Goal: Task Accomplishment & Management: Manage account settings

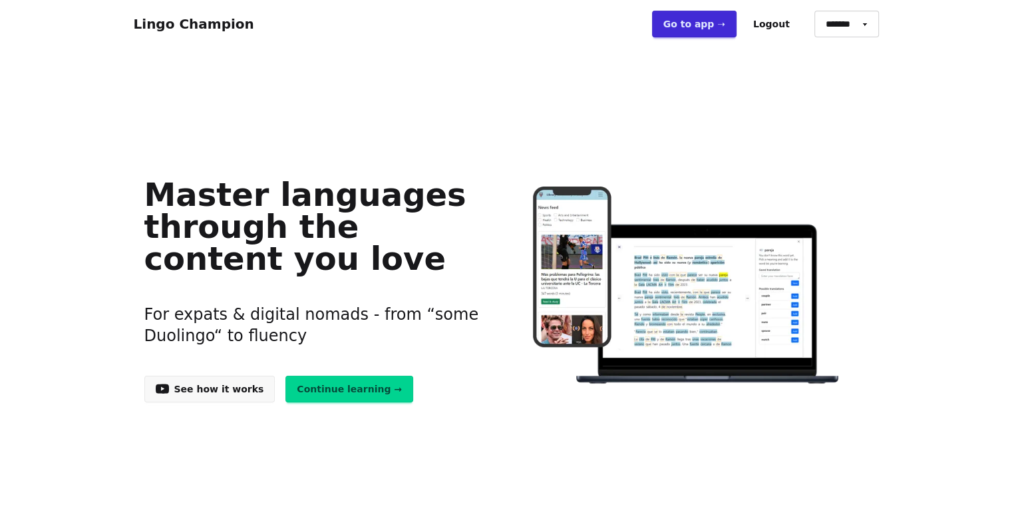
click at [718, 25] on link "Go to app ➝" at bounding box center [694, 24] width 85 height 27
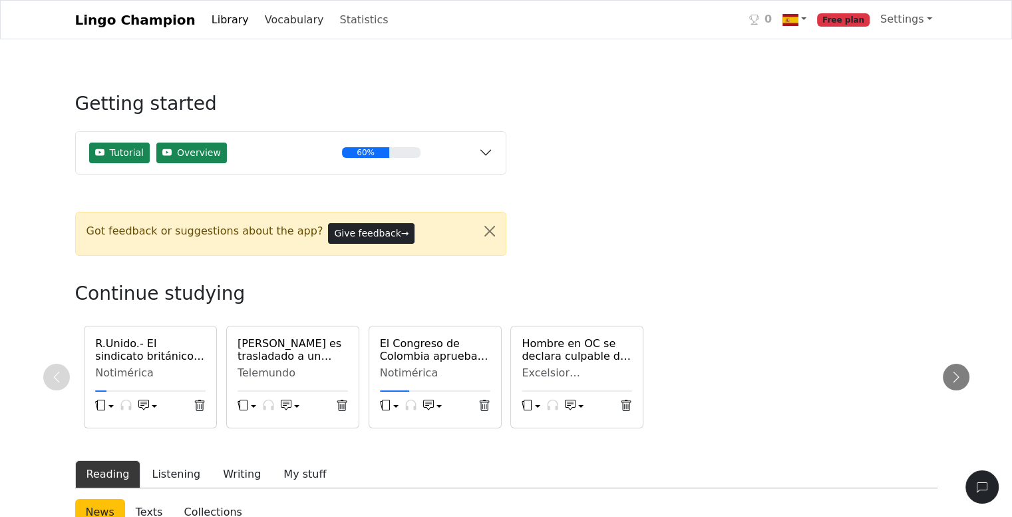
click at [271, 22] on link "Vocabulary" at bounding box center [295, 20] width 70 height 27
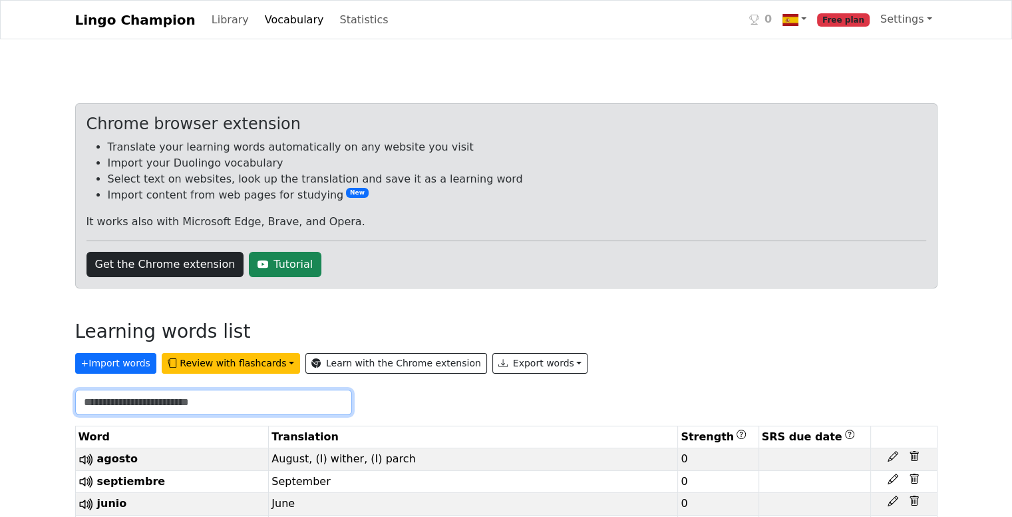
click at [146, 399] on input "text" at bounding box center [213, 401] width 277 height 25
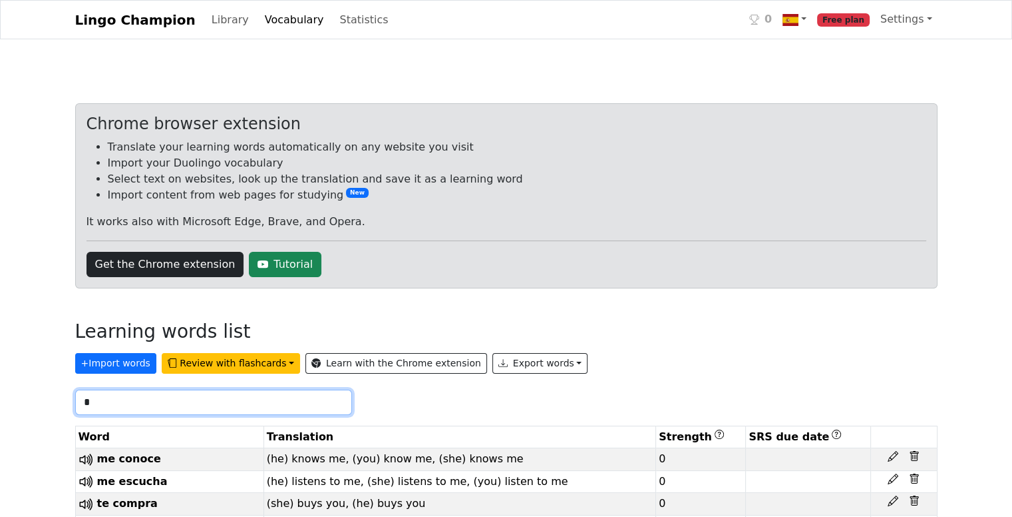
type input "*"
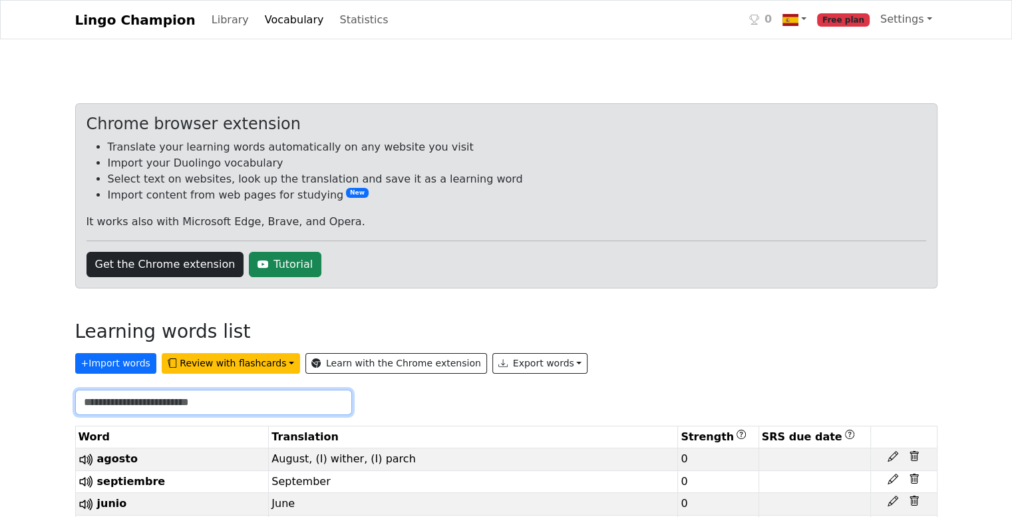
click at [290, 398] on input "text" at bounding box center [213, 401] width 277 height 25
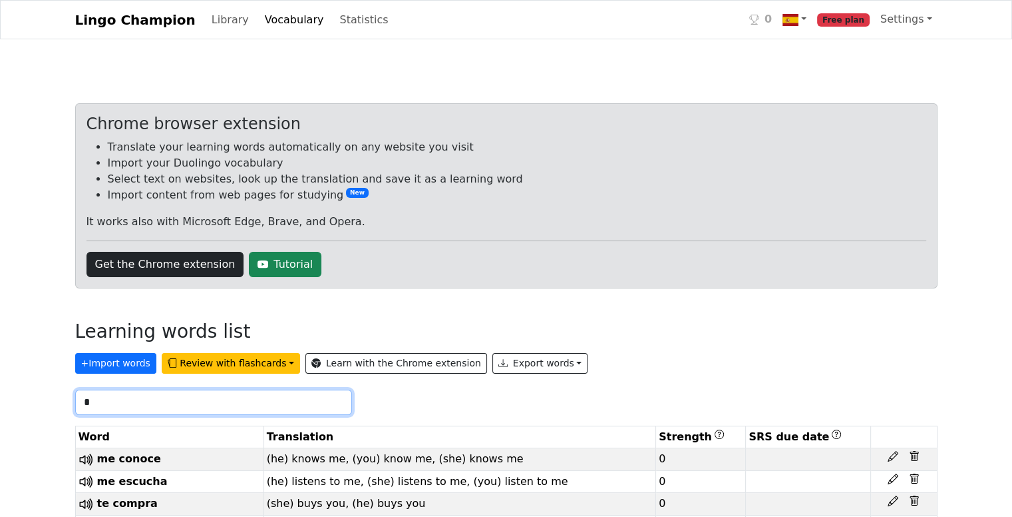
type input "*"
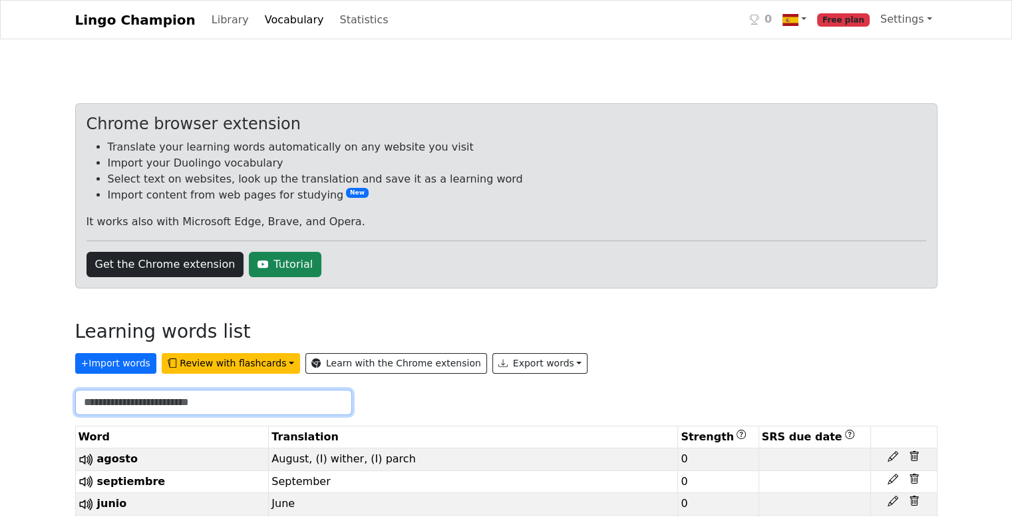
click at [170, 403] on input "text" at bounding box center [213, 401] width 277 height 25
drag, startPoint x: 170, startPoint y: 403, endPoint x: 126, endPoint y: 401, distance: 44.6
click at [126, 401] on input "text" at bounding box center [213, 401] width 277 height 25
paste input "****"
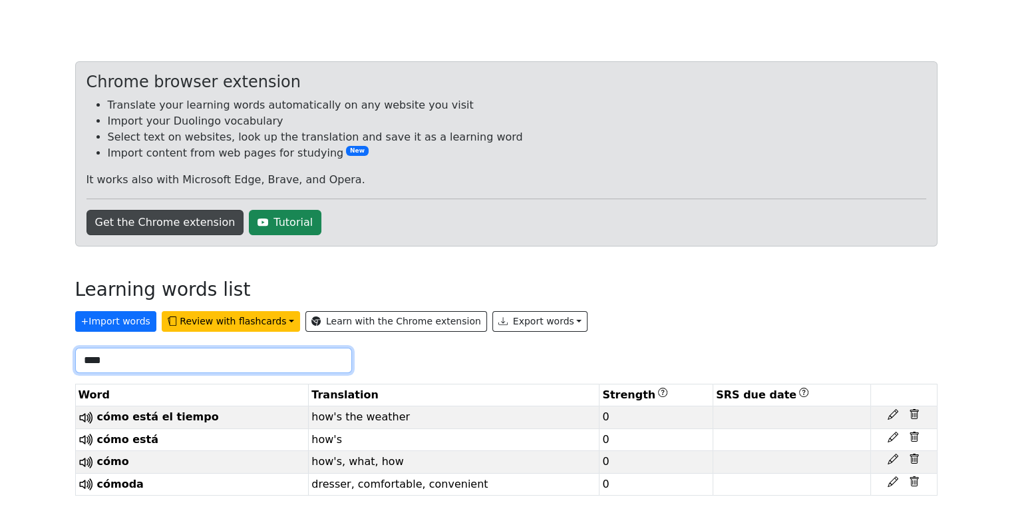
scroll to position [45, 0]
type input "****"
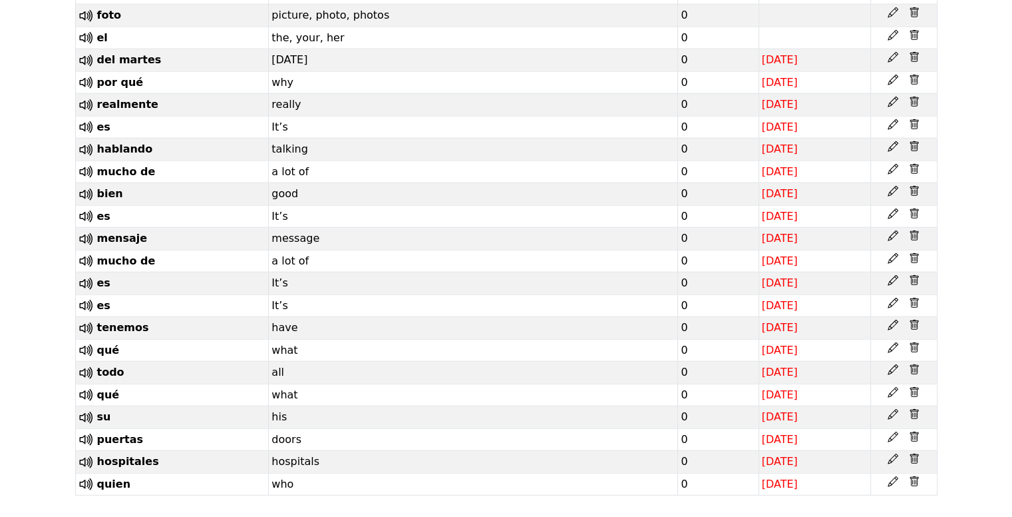
scroll to position [19446, 0]
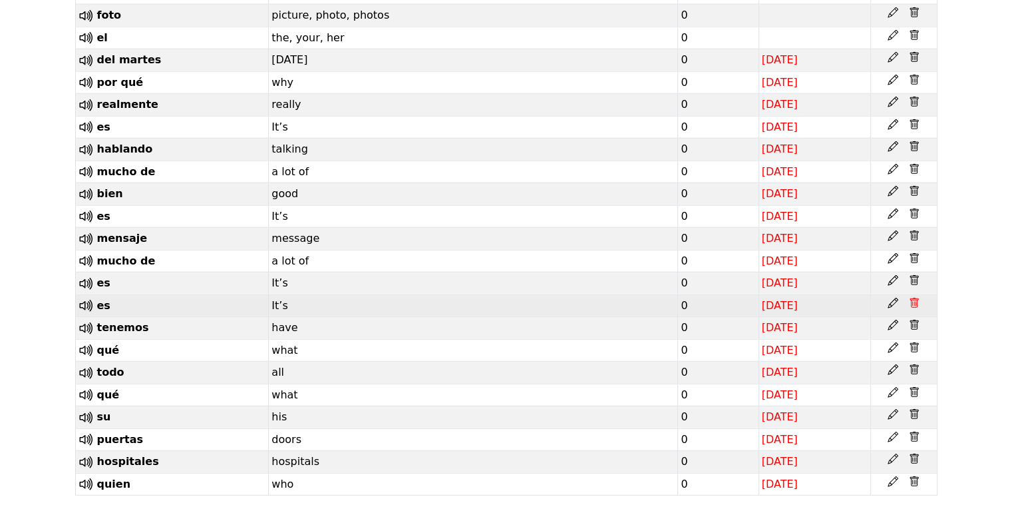
click at [915, 298] on icon at bounding box center [914, 303] width 11 height 11
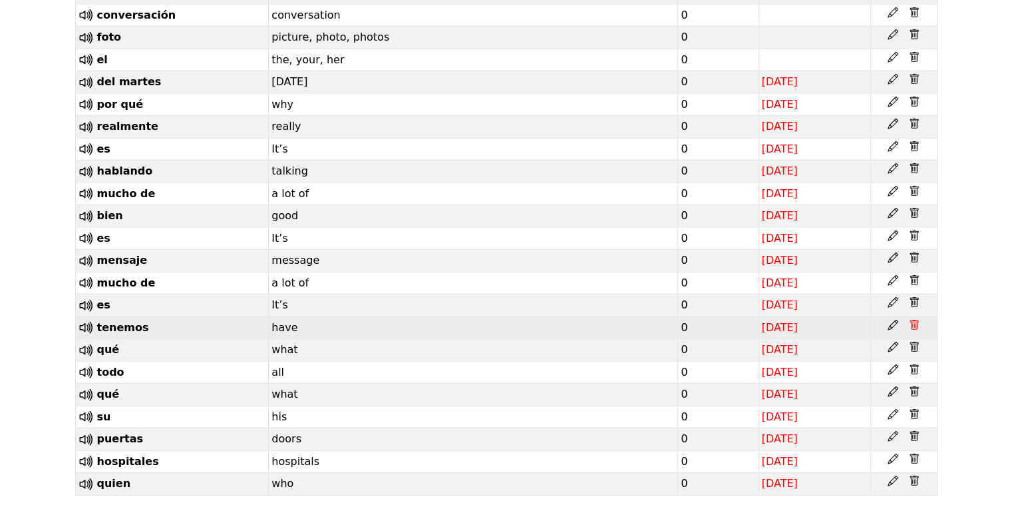
scroll to position [19423, 0]
click at [915, 297] on icon at bounding box center [914, 302] width 11 height 11
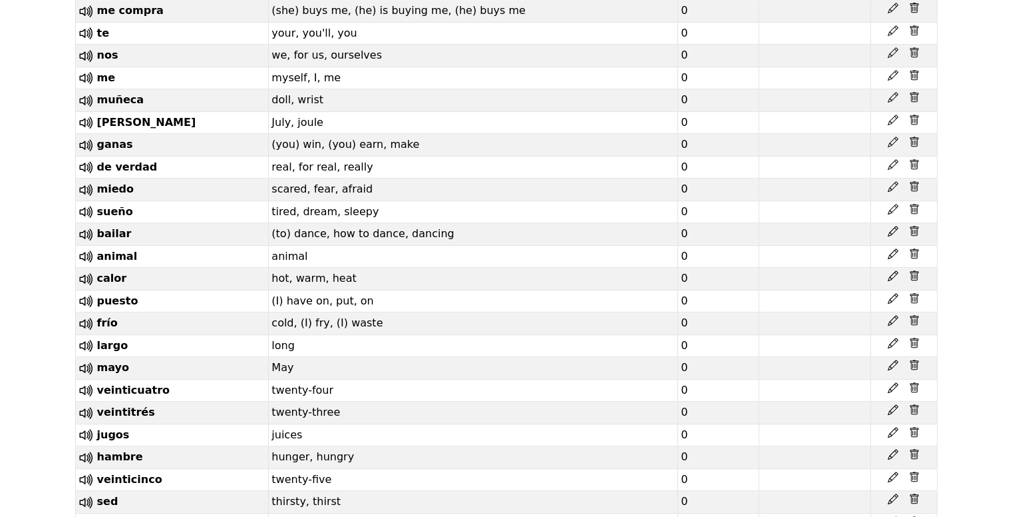
scroll to position [0, 0]
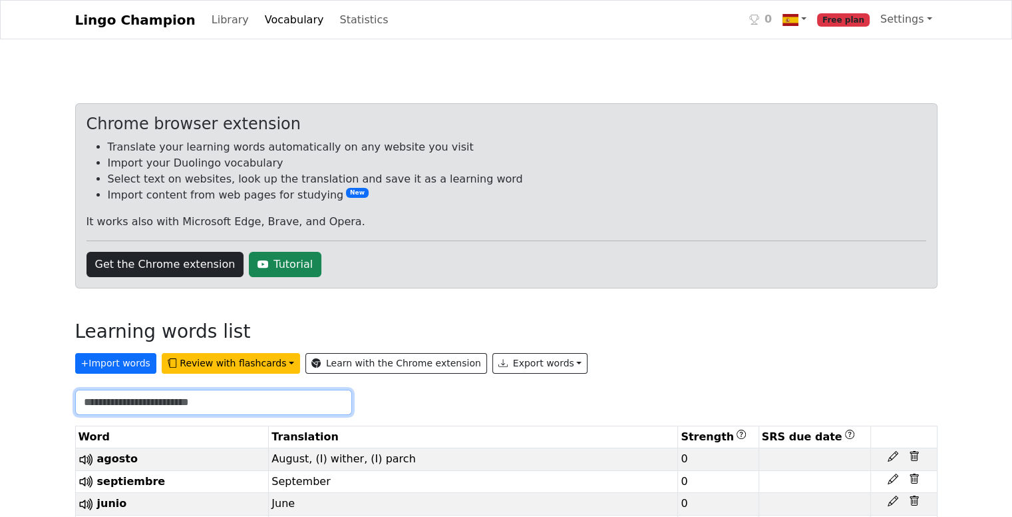
click at [188, 399] on input "text" at bounding box center [213, 401] width 277 height 25
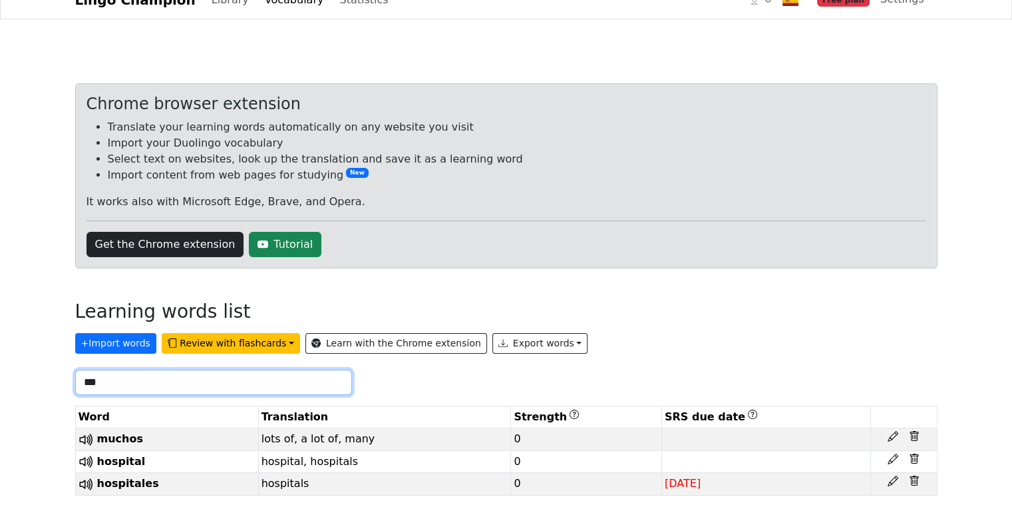
scroll to position [22, 0]
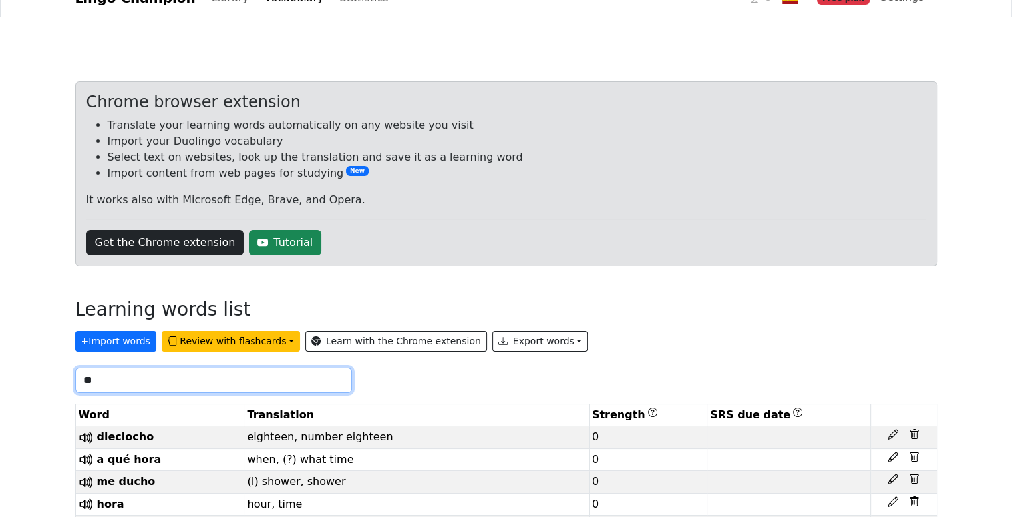
type input "*"
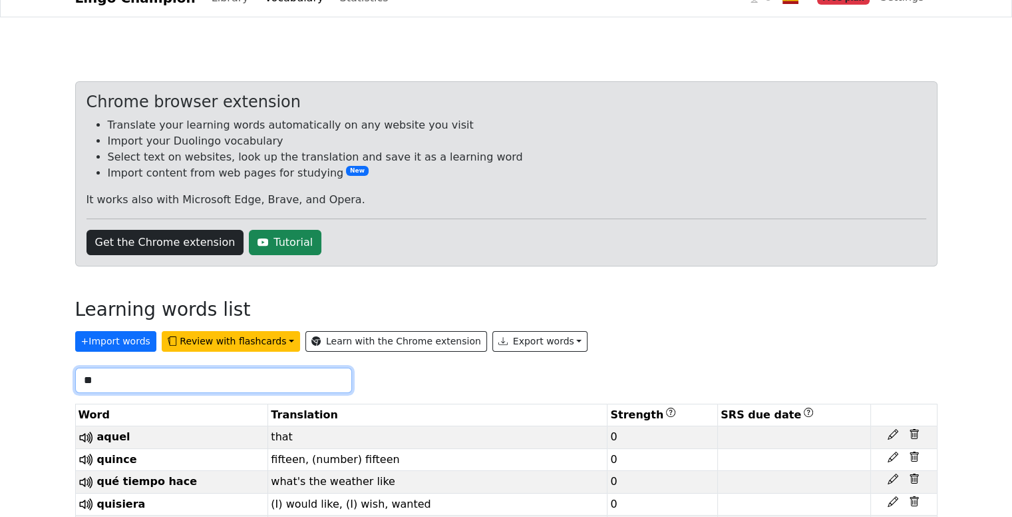
type input "**"
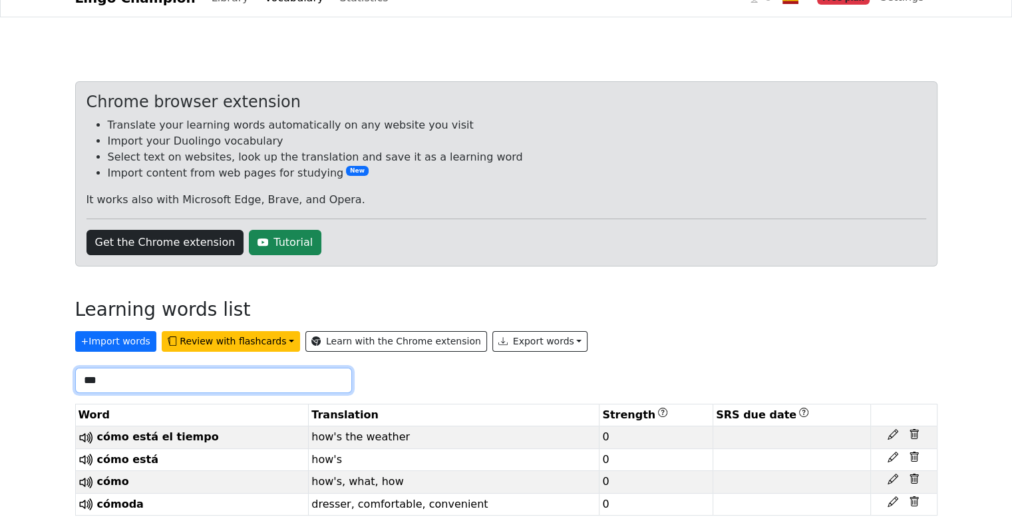
type input "****"
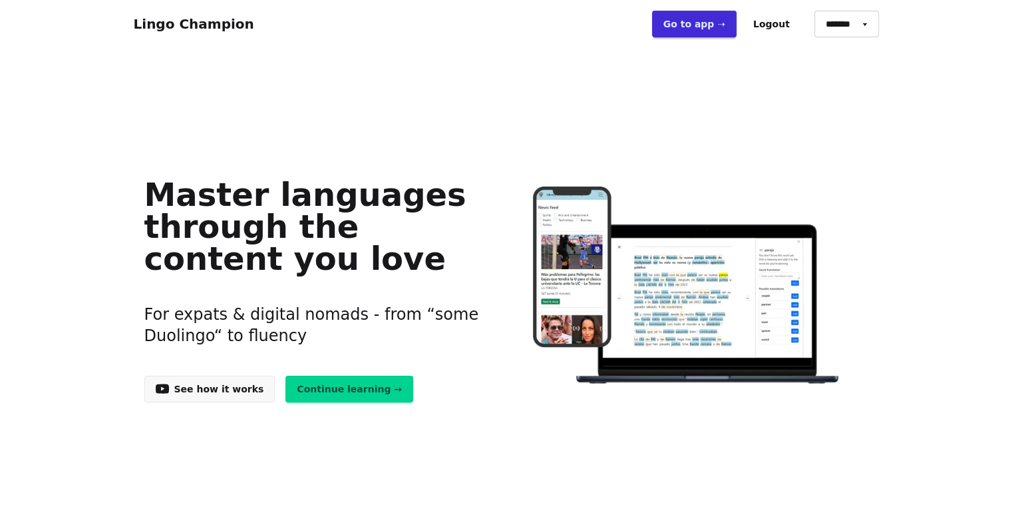
click at [709, 25] on link "Go to app ➝" at bounding box center [694, 24] width 85 height 27
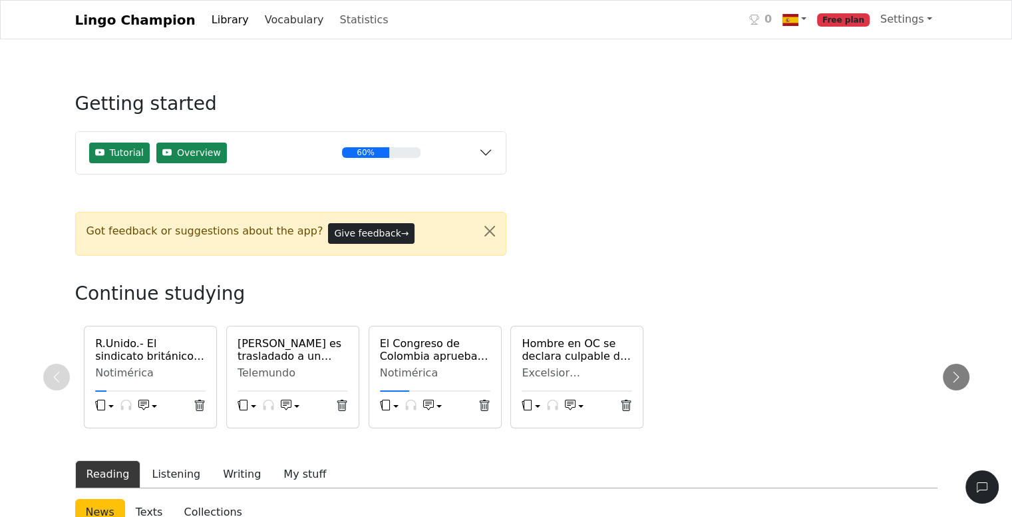
click at [264, 19] on link "Vocabulary" at bounding box center [295, 20] width 70 height 27
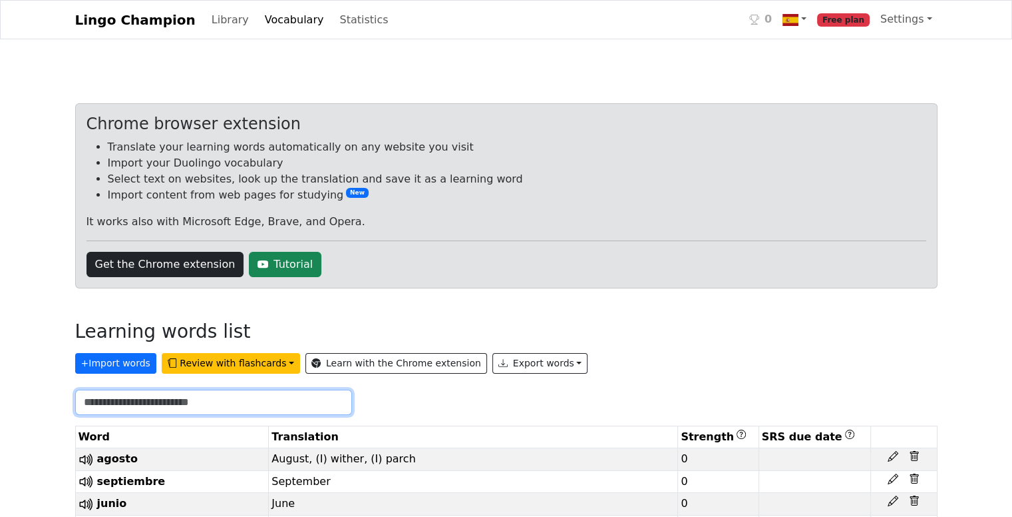
click at [160, 399] on input "text" at bounding box center [213, 401] width 277 height 25
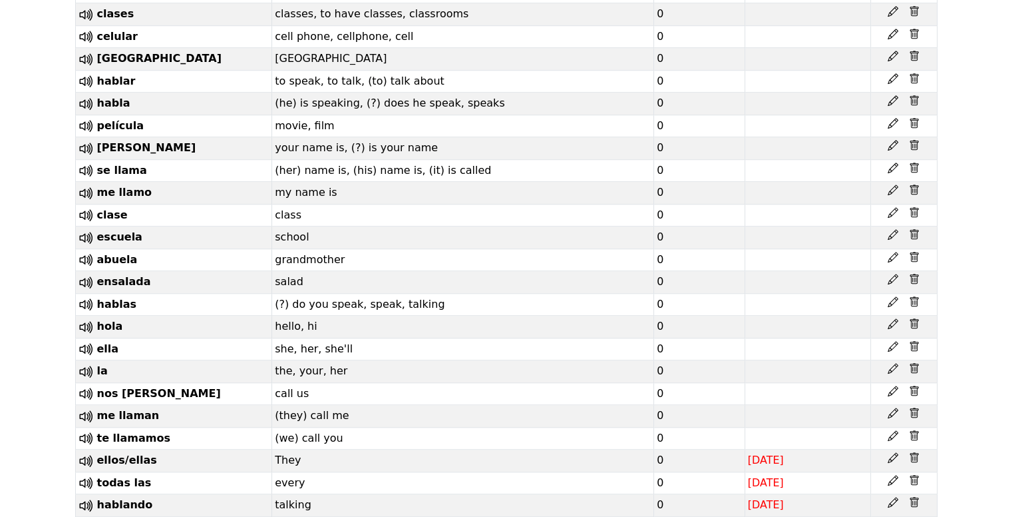
scroll to position [1076, 0]
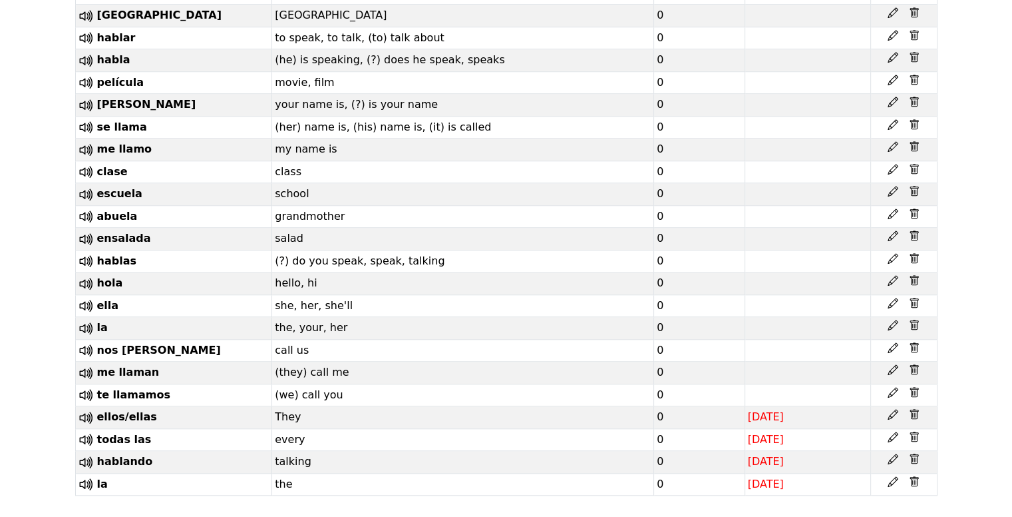
type input "**"
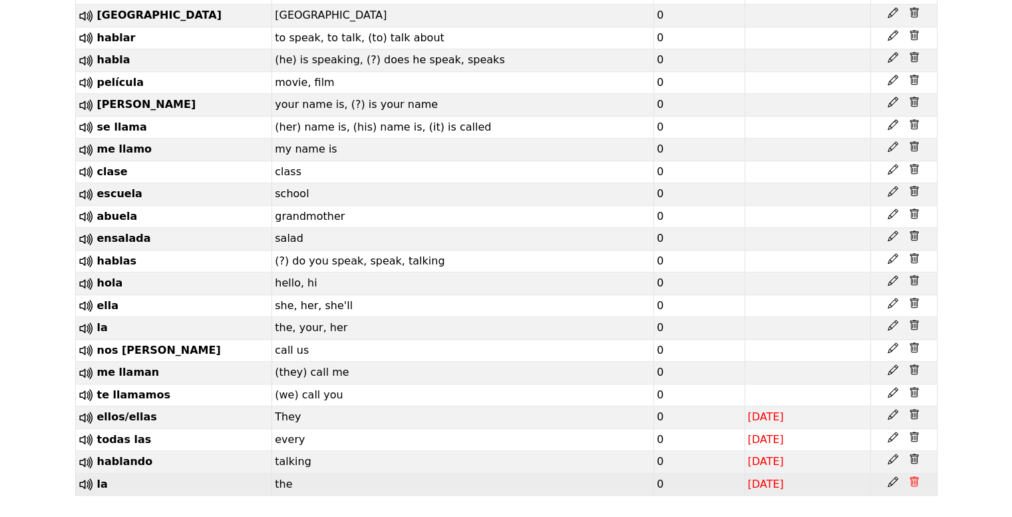
click at [917, 476] on icon at bounding box center [914, 481] width 11 height 11
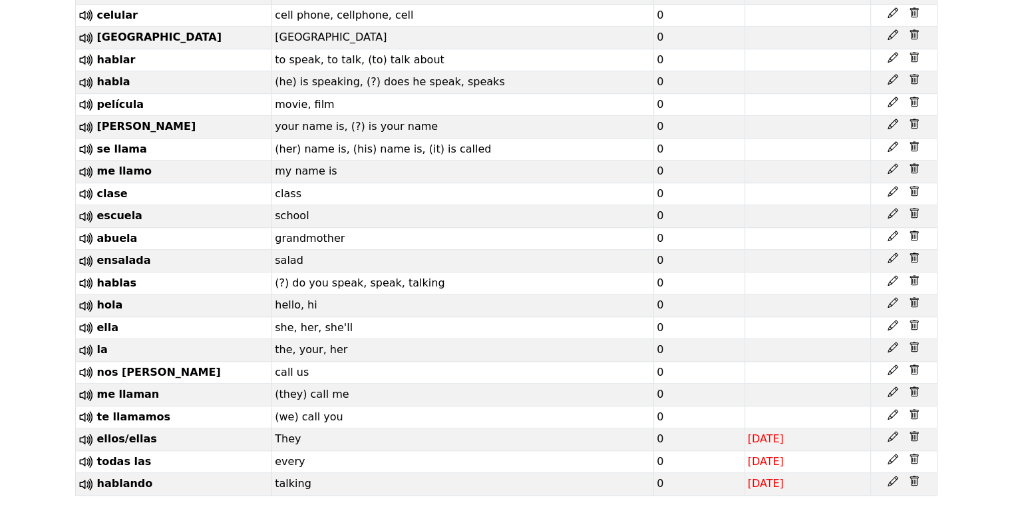
scroll to position [1053, 0]
click at [914, 345] on icon at bounding box center [915, 347] width 4 height 5
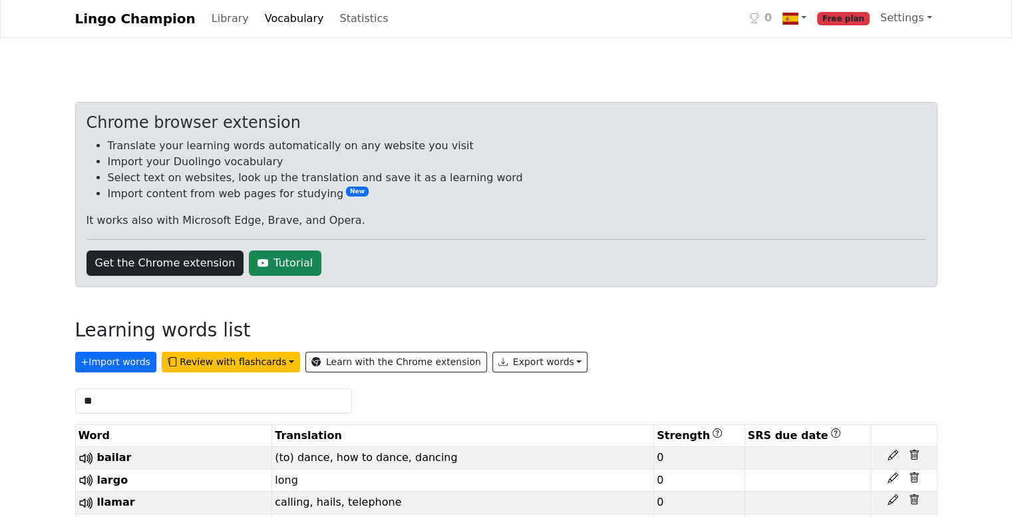
scroll to position [0, 0]
